Goal: Task Accomplishment & Management: Manage account settings

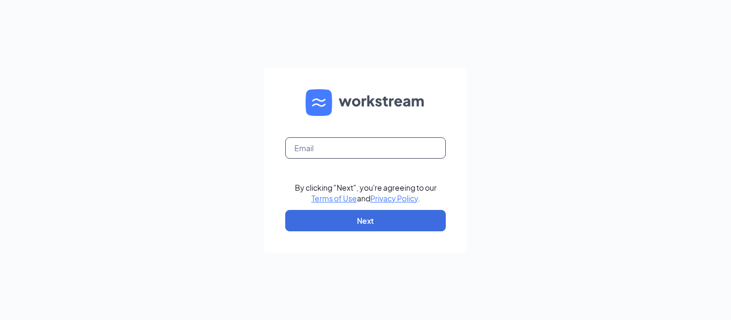
click at [392, 149] on input "text" at bounding box center [365, 147] width 160 height 21
type input "[EMAIL_ADDRESS][DEMOGRAPHIC_DATA][DOMAIN_NAME]"
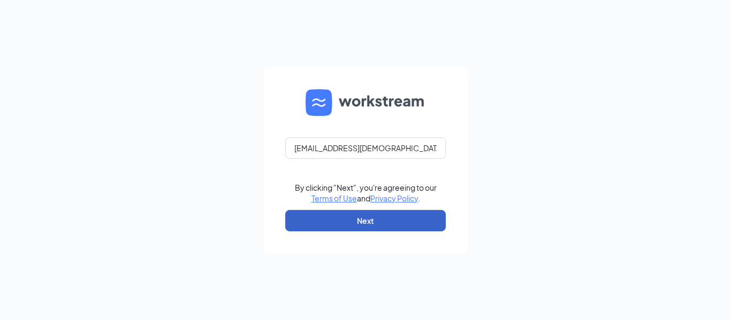
click at [353, 229] on button "Next" at bounding box center [365, 220] width 160 height 21
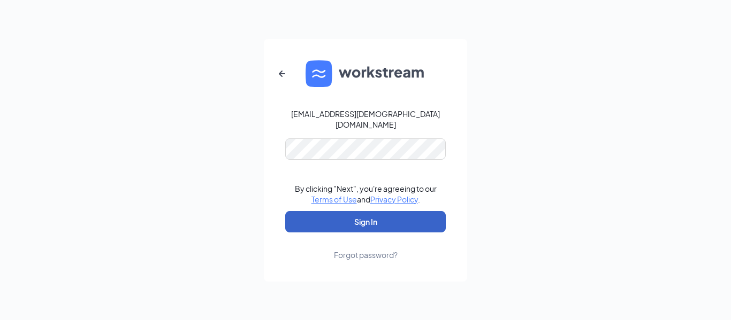
click at [356, 226] on button "Sign In" at bounding box center [365, 221] width 160 height 21
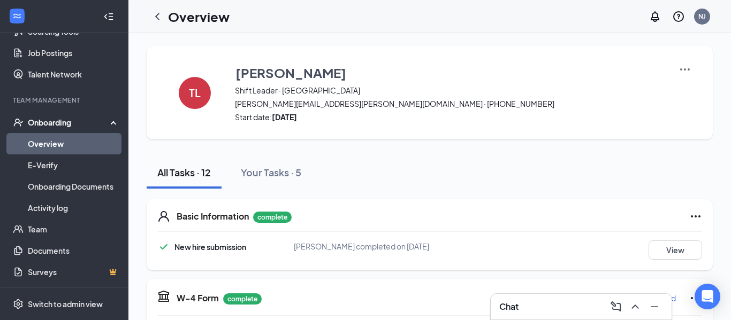
scroll to position [3, 0]
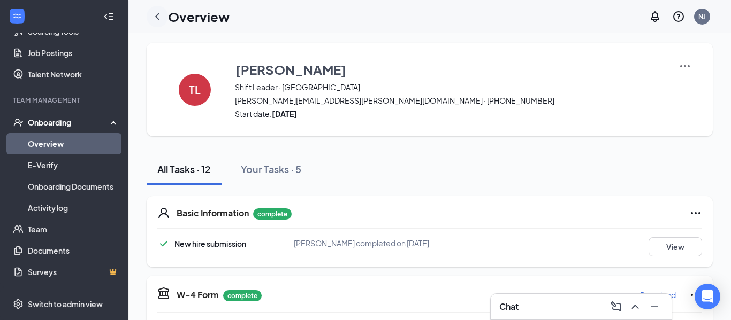
click at [163, 20] on icon "ChevronLeft" at bounding box center [157, 16] width 13 height 13
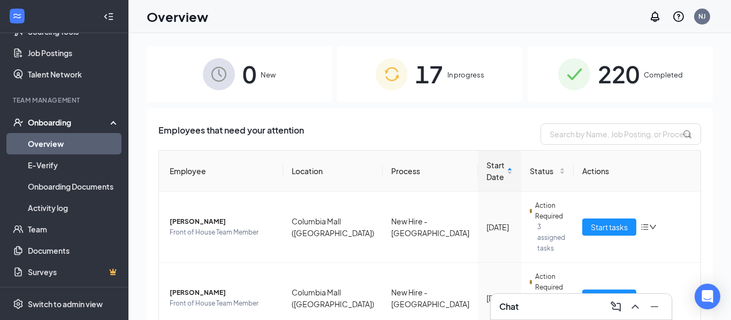
click at [445, 71] on div "17 In progress" at bounding box center [429, 74] width 185 height 56
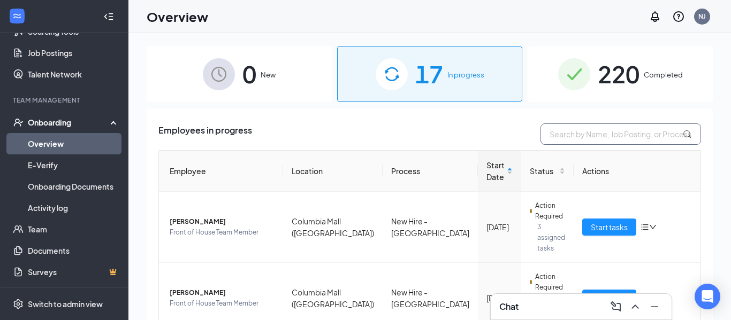
click at [590, 131] on input "text" at bounding box center [620, 134] width 160 height 21
type input "jenna"
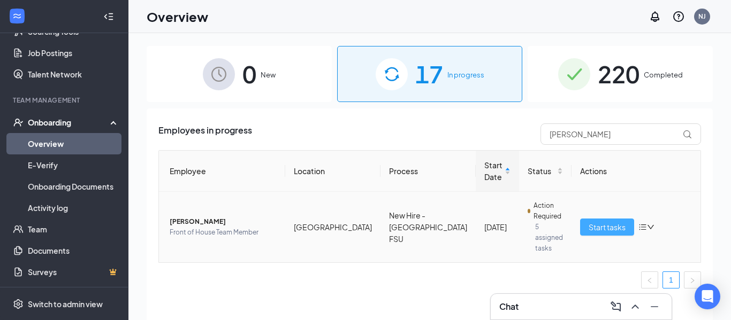
click at [589, 224] on span "Start tasks" at bounding box center [606, 227] width 37 height 12
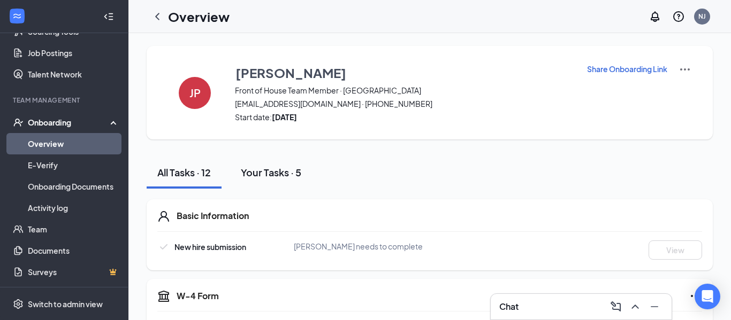
click at [268, 181] on button "Your Tasks · 5" at bounding box center [271, 173] width 82 height 32
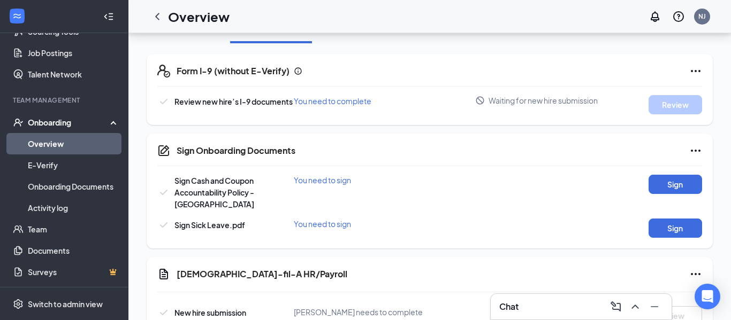
scroll to position [148, 0]
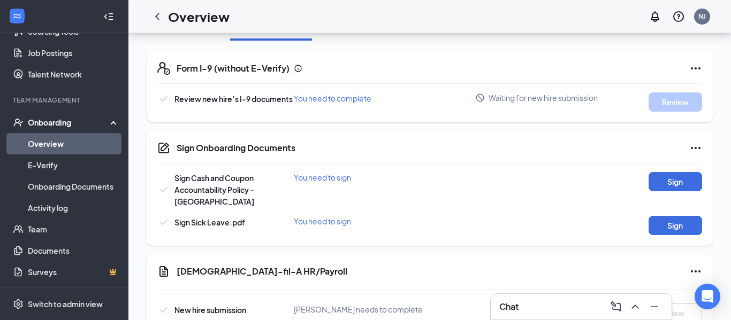
click at [319, 96] on span "You need to complete" at bounding box center [333, 99] width 78 height 10
click at [325, 98] on span "You need to complete" at bounding box center [333, 99] width 78 height 10
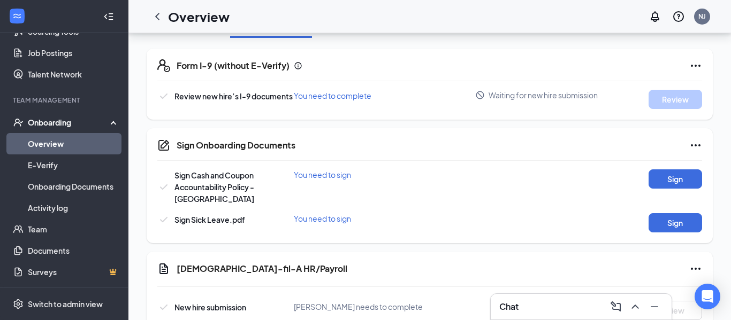
scroll to position [133, 0]
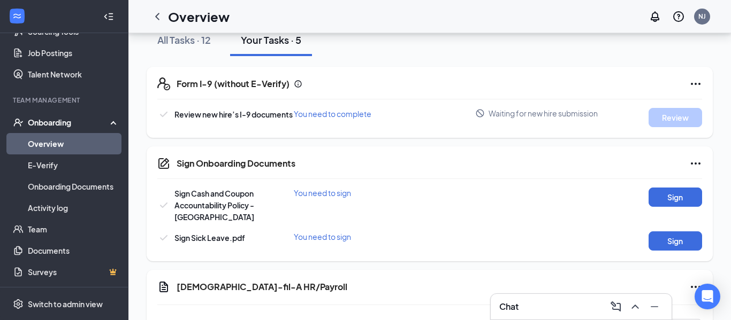
click at [532, 113] on span "Waiting for new hire submission" at bounding box center [542, 113] width 109 height 11
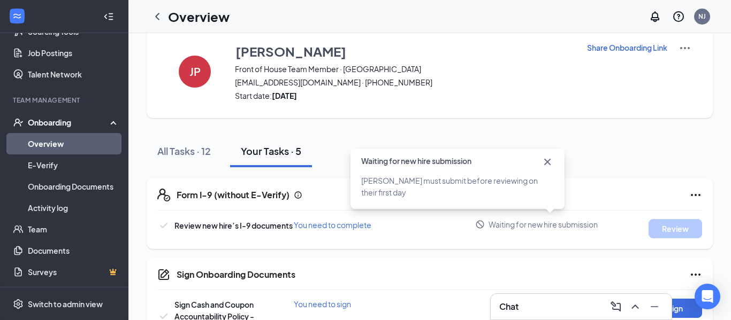
scroll to position [18, 0]
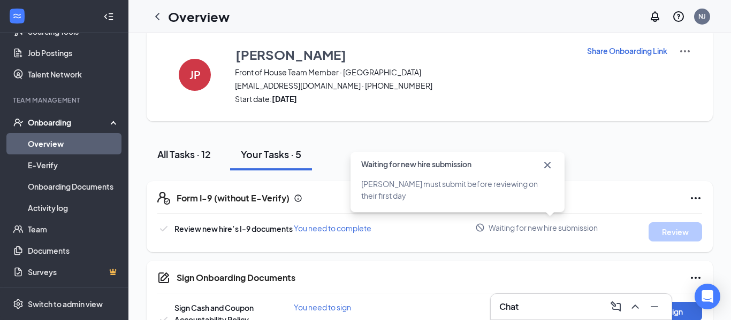
click at [190, 153] on div "All Tasks · 12" at bounding box center [183, 154] width 53 height 13
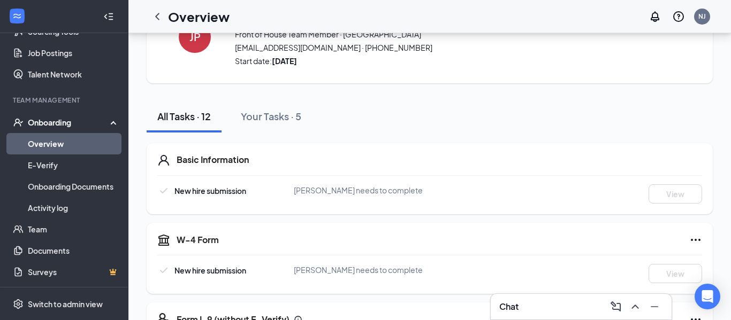
scroll to position [0, 0]
